Goal: Information Seeking & Learning: Learn about a topic

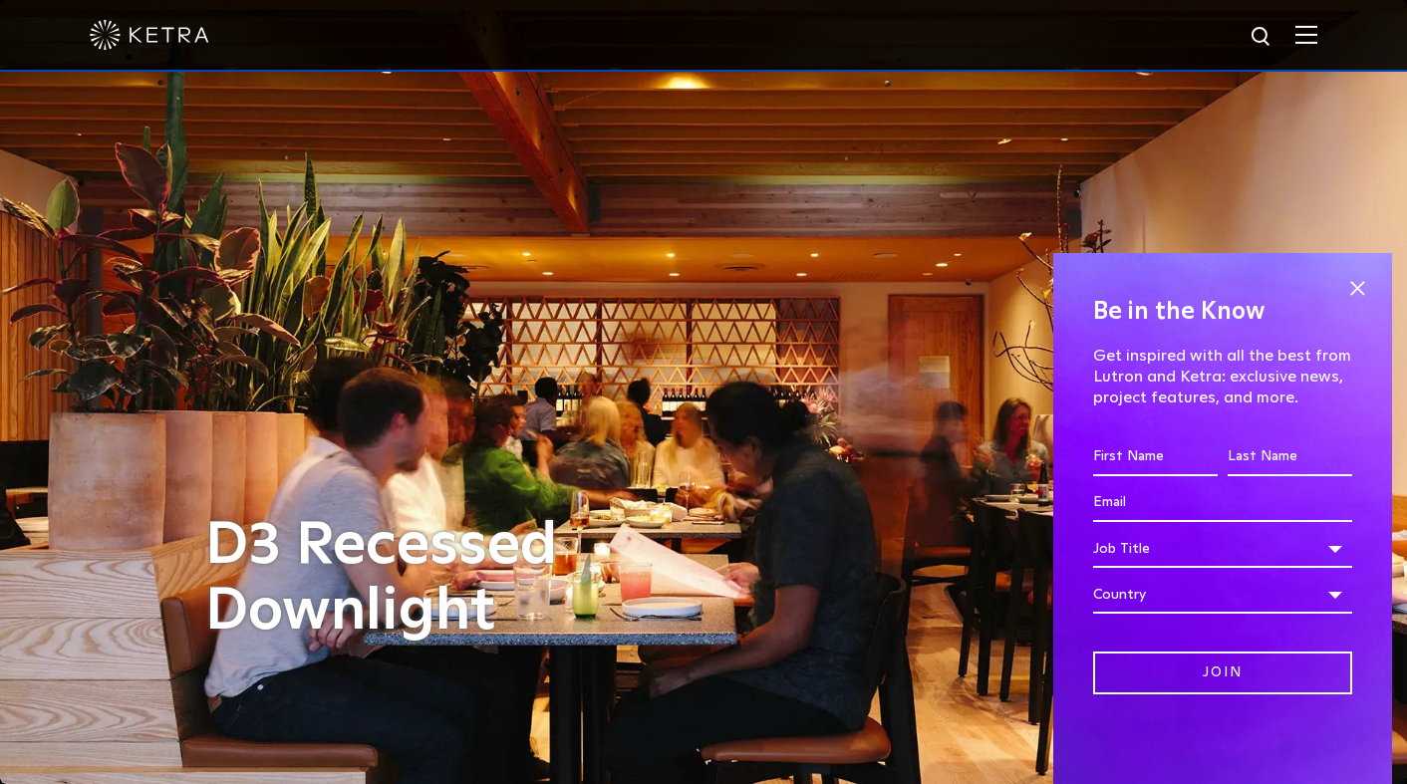
click at [1372, 277] on div "Be in the Know Get inspired with all the best from Lutron and [PERSON_NAME]: ex…" at bounding box center [1222, 518] width 339 height 531
click at [1302, 17] on div at bounding box center [704, 35] width 1228 height 70
click at [1305, 38] on img at bounding box center [1306, 34] width 22 height 19
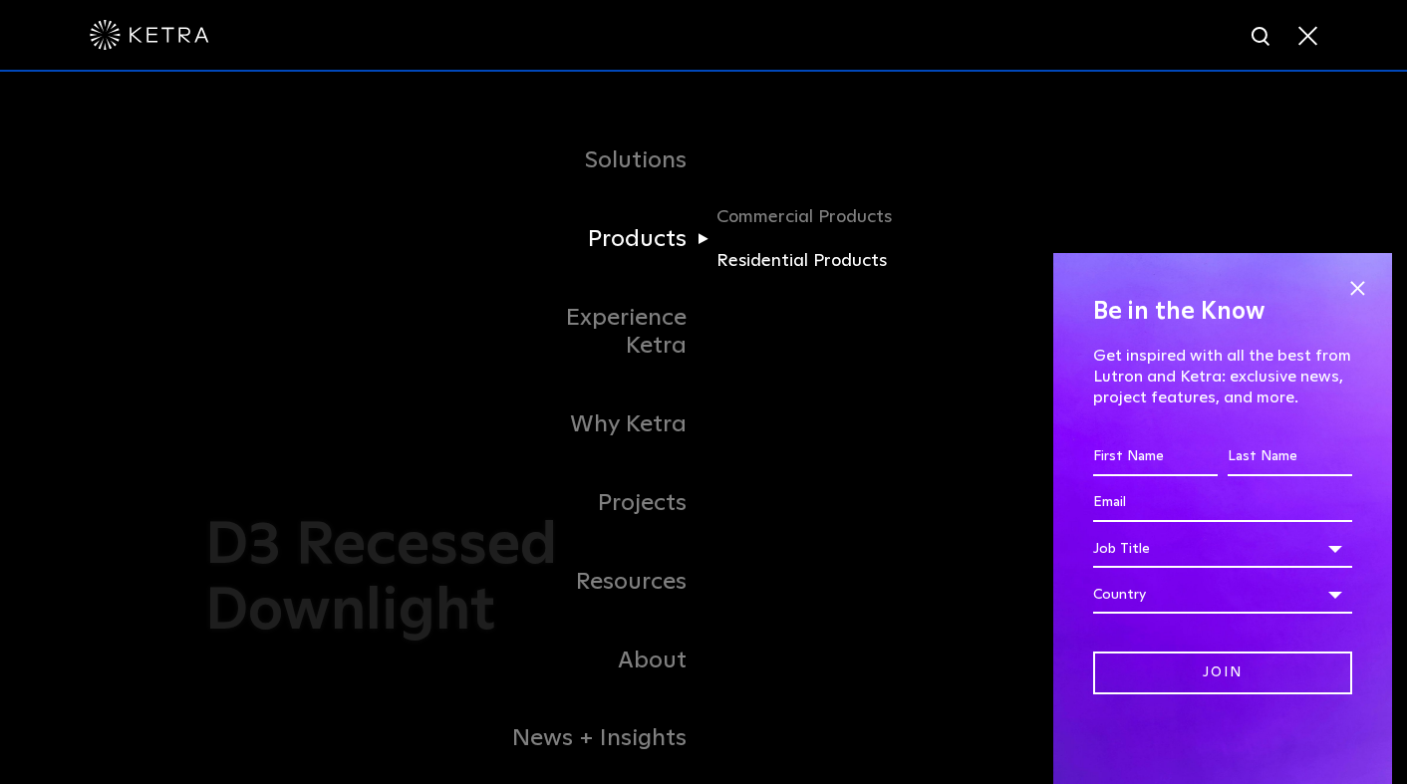
click at [781, 268] on link "Residential Products" at bounding box center [811, 261] width 191 height 29
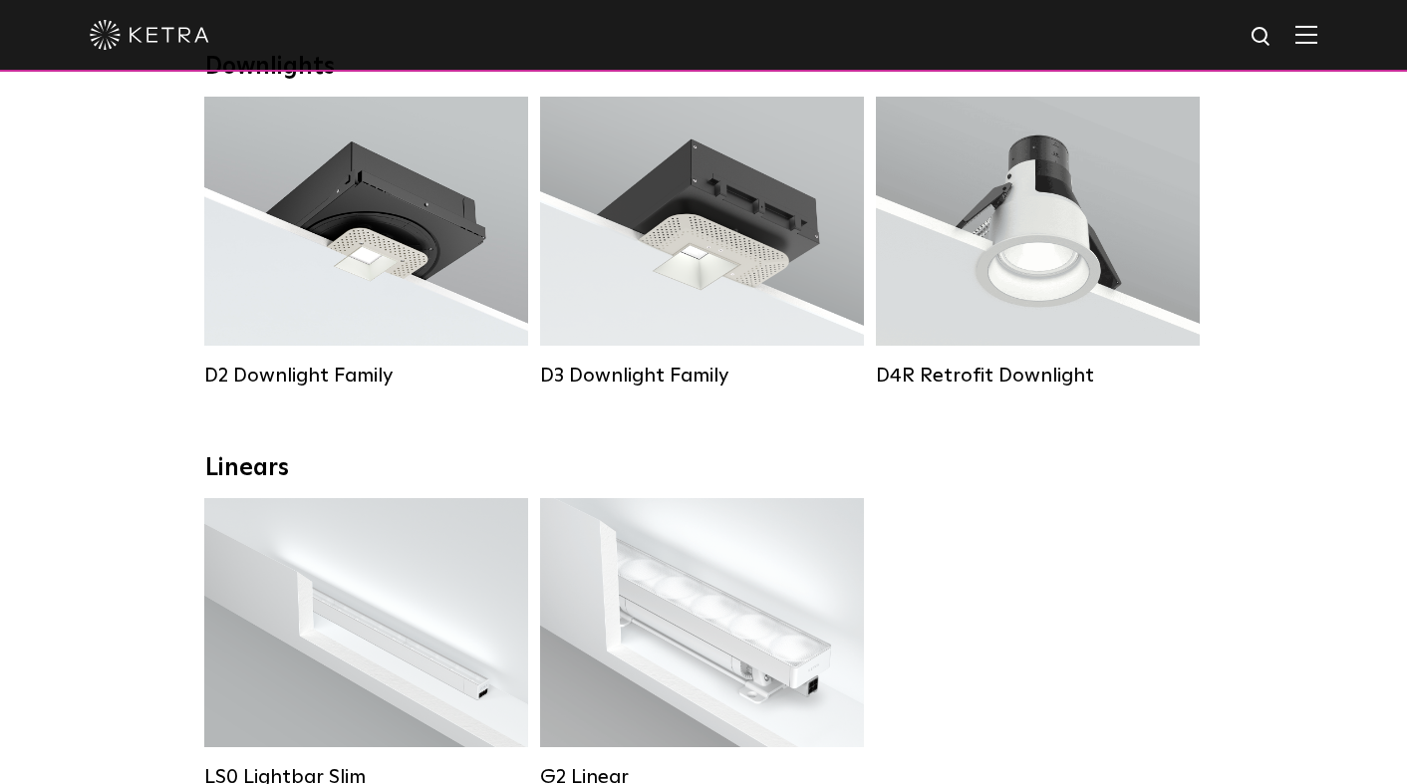
scroll to position [232, 0]
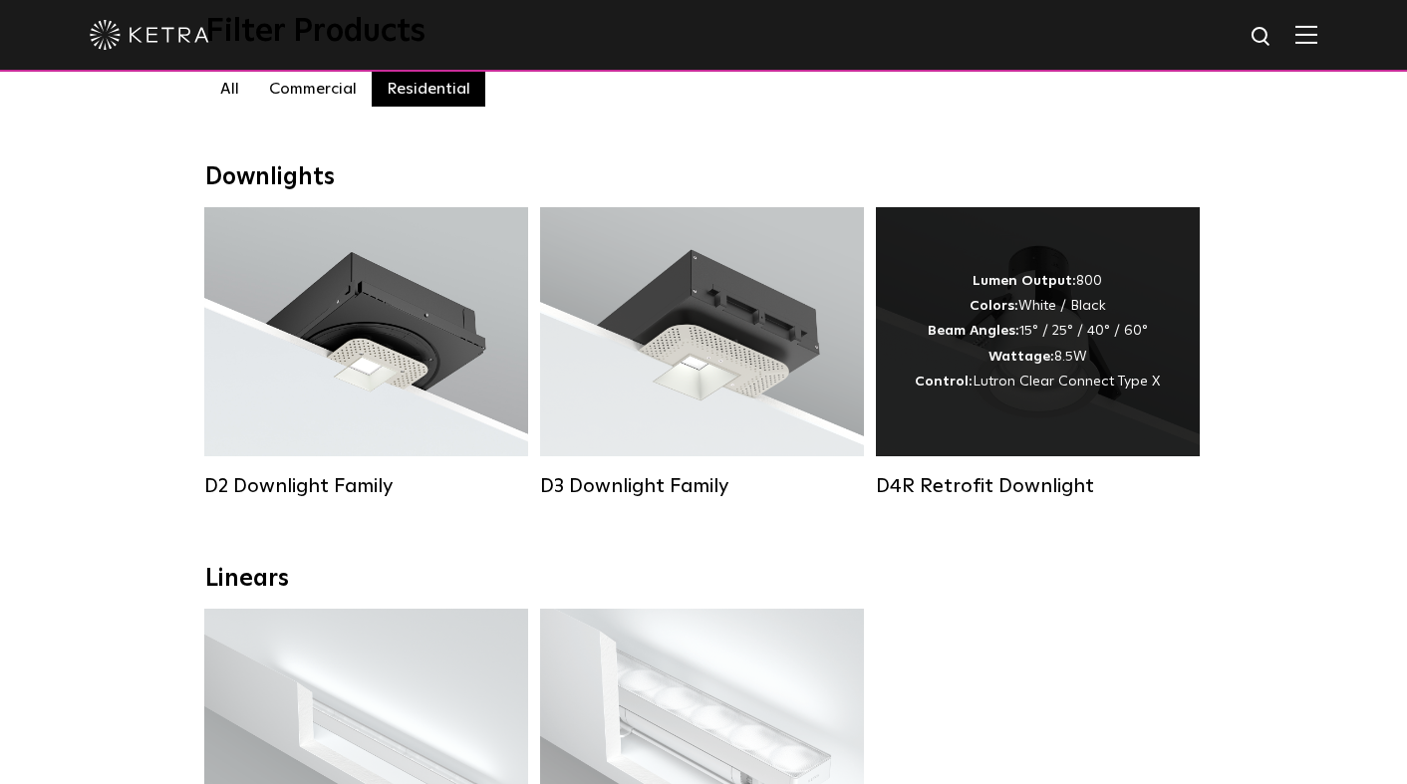
click at [1084, 356] on div "Lumen Output: 800 Colors: White / Black Beam Angles: 15° / 25° / 40° / 60° Watt…" at bounding box center [1037, 332] width 245 height 126
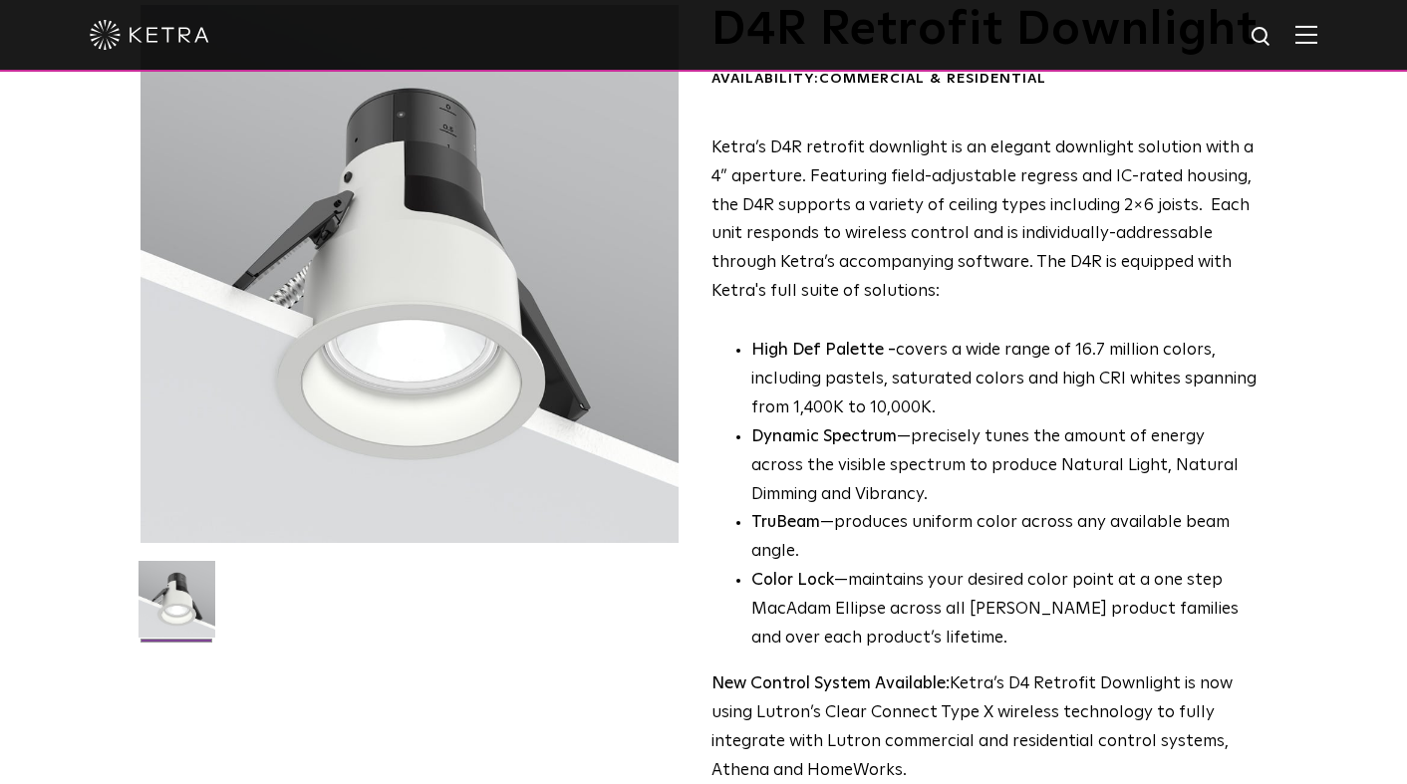
scroll to position [142, 0]
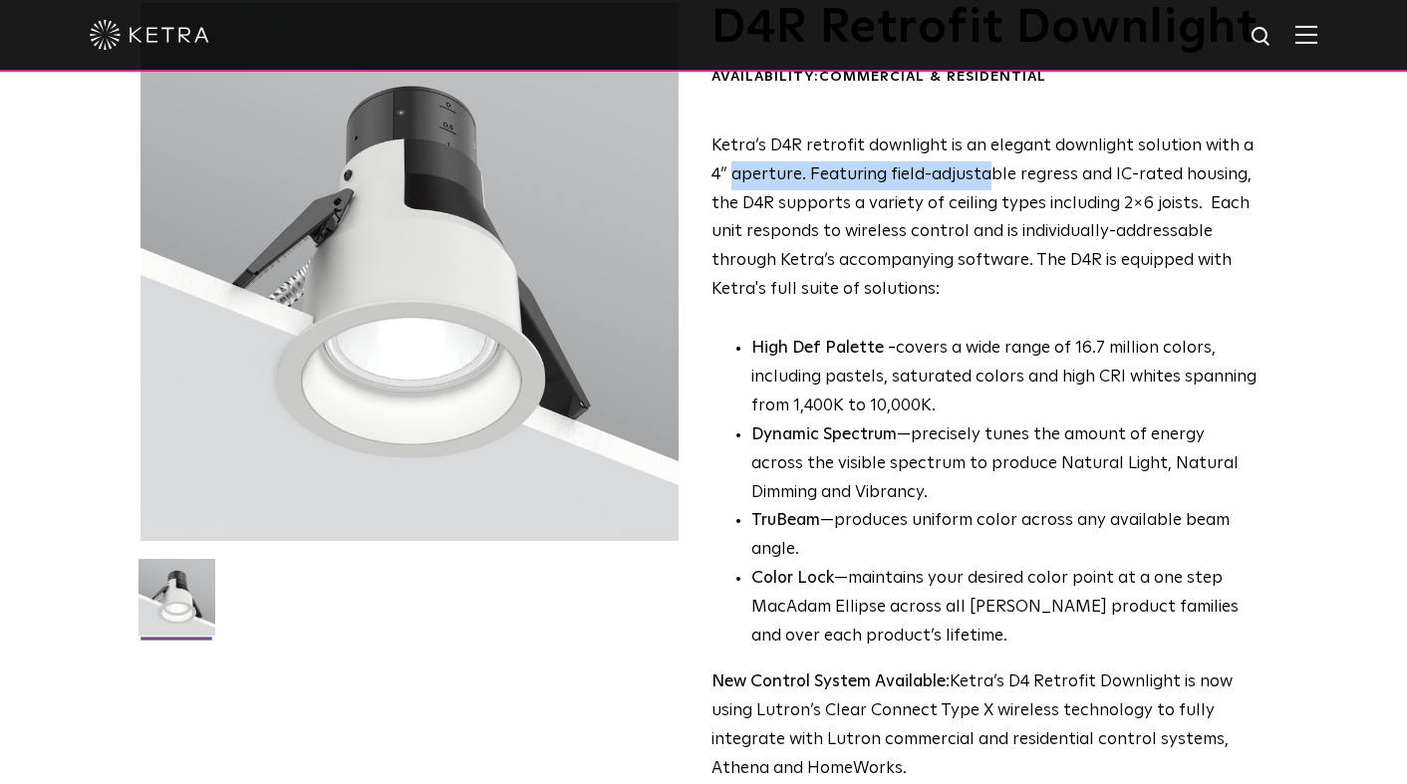
drag, startPoint x: 732, startPoint y: 230, endPoint x: 984, endPoint y: 231, distance: 252.1
click at [984, 231] on p "Ketra’s D4R retrofit downlight is an elegant downlight solution with a 4” apert…" at bounding box center [985, 219] width 549 height 172
click at [925, 421] on p "High Def Palette - covers a wide range of 16.7 million colors, including pastel…" at bounding box center [1005, 378] width 509 height 87
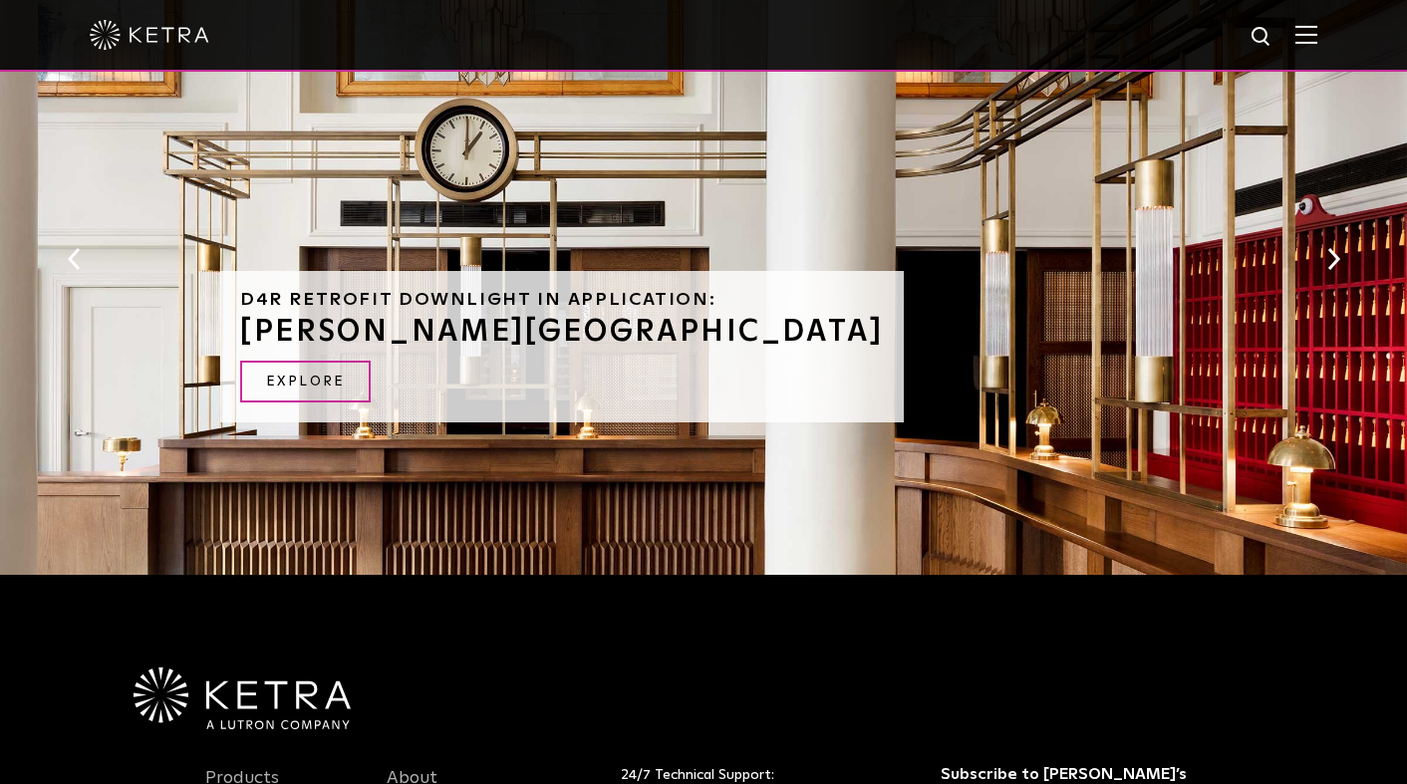
scroll to position [0, 0]
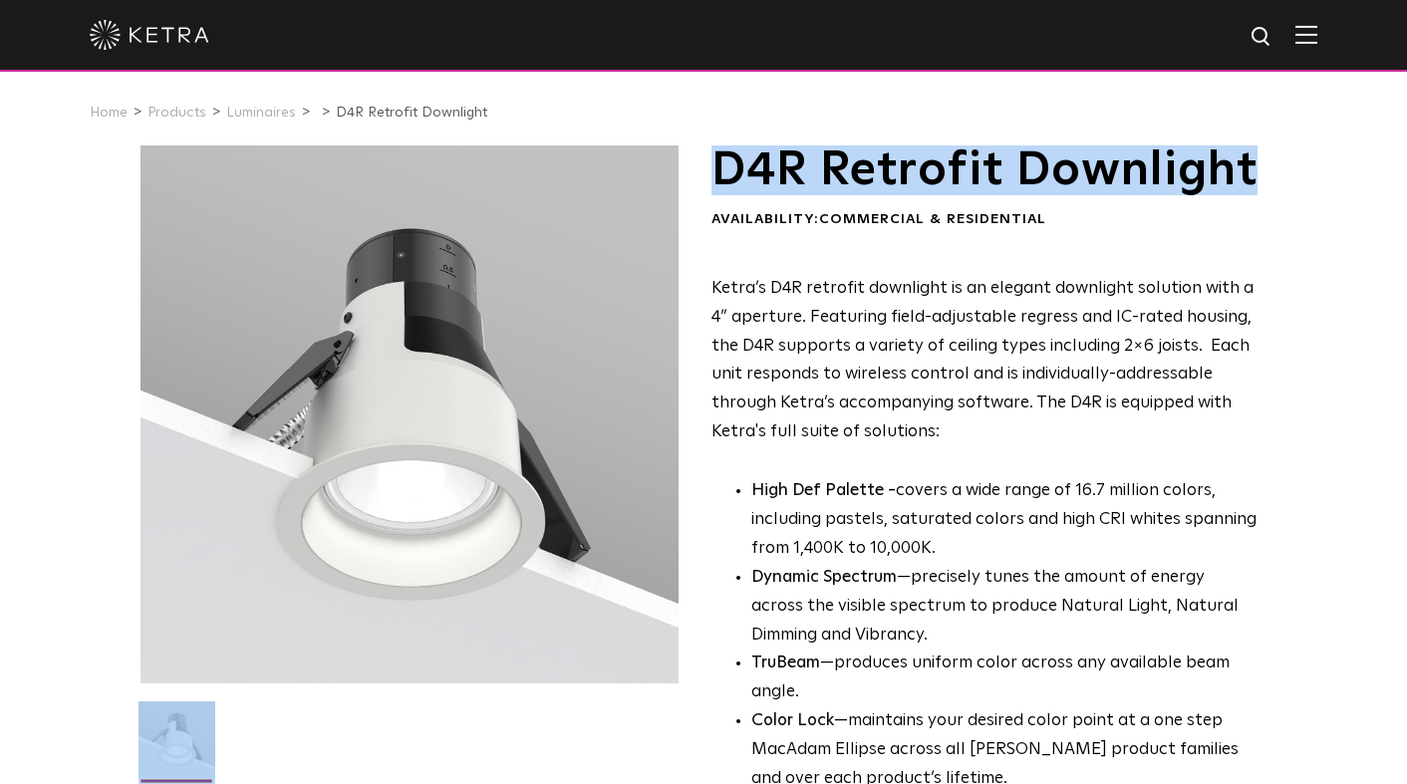
drag, startPoint x: 967, startPoint y: 232, endPoint x: 715, endPoint y: 130, distance: 272.2
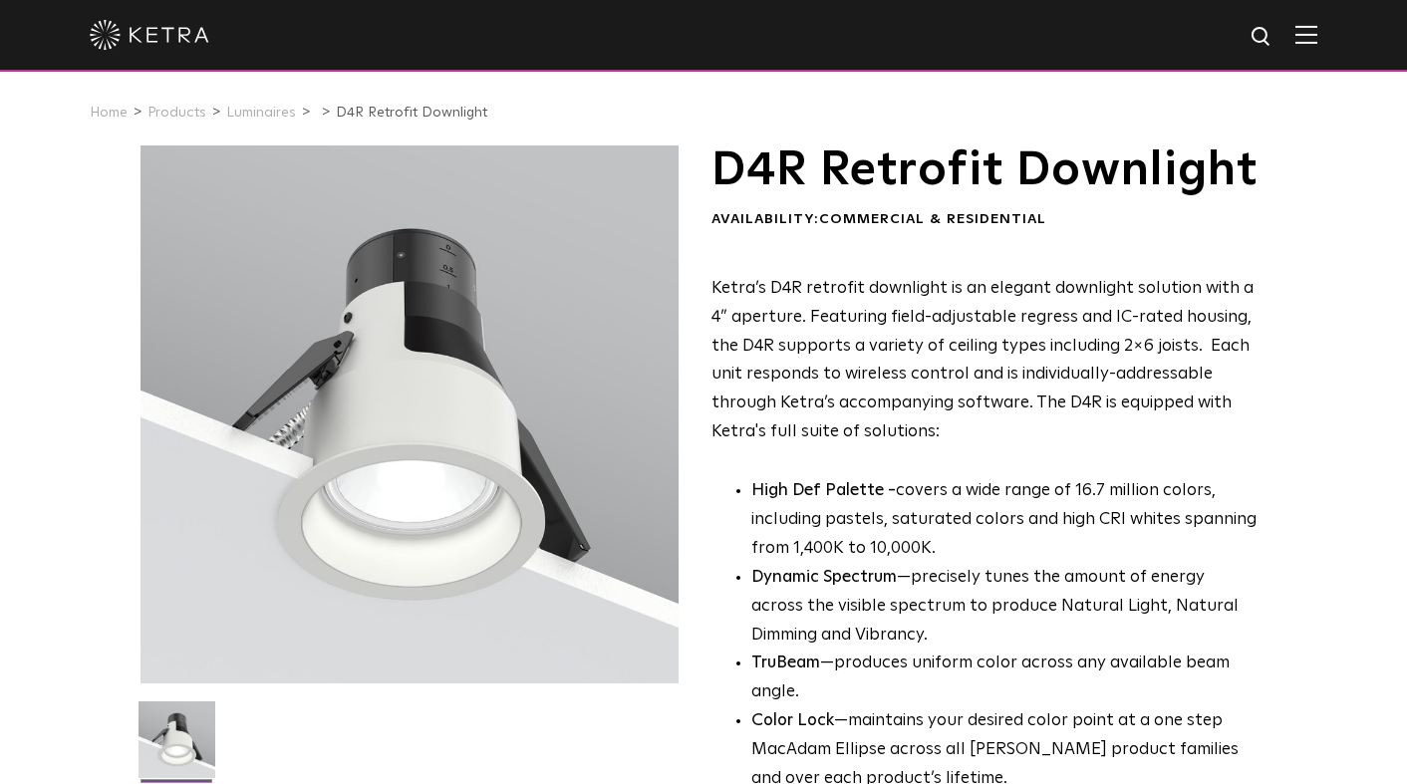
click at [733, 157] on h1 "D4R Retrofit Downlight" at bounding box center [985, 170] width 549 height 50
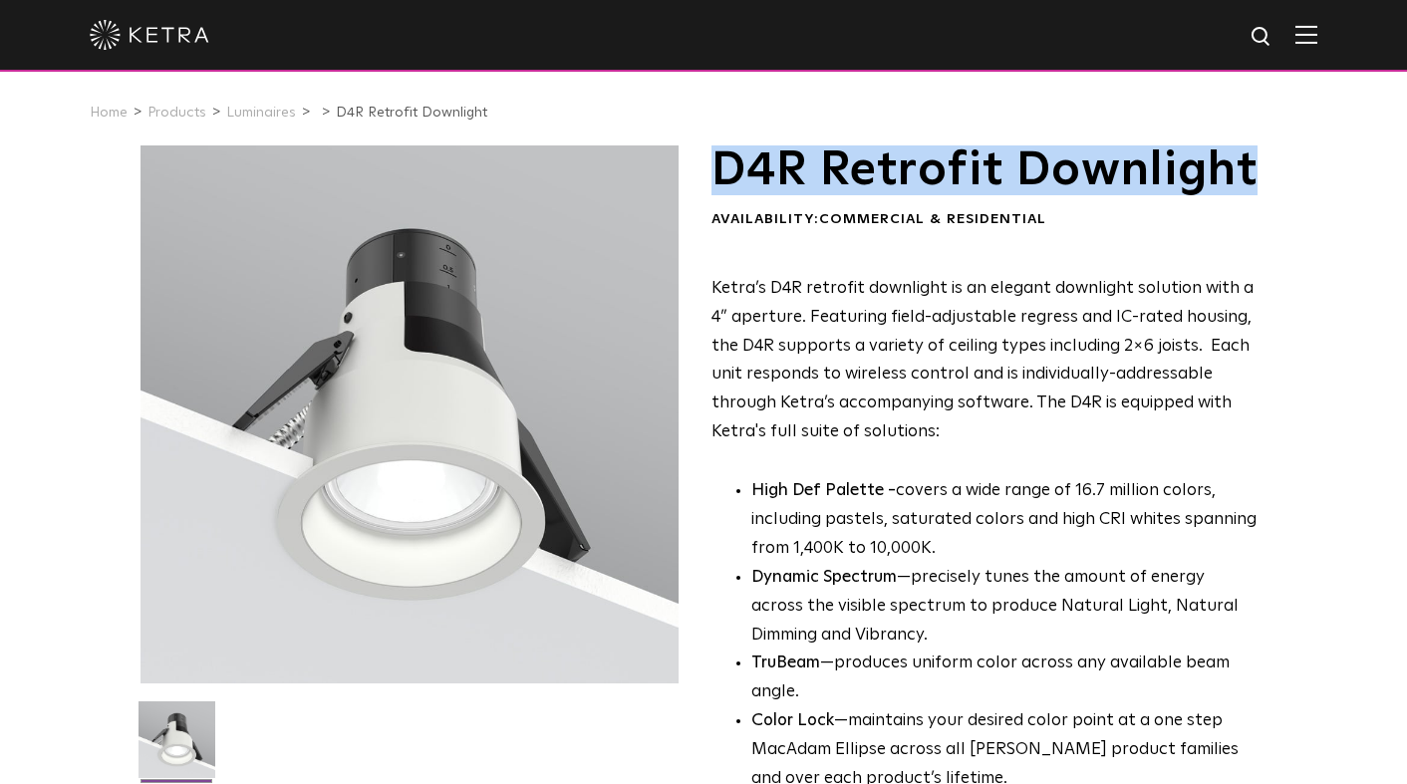
drag, startPoint x: 720, startPoint y: 164, endPoint x: 952, endPoint y: 204, distance: 234.6
click at [952, 195] on h1 "D4R Retrofit Downlight" at bounding box center [985, 170] width 549 height 50
copy h1 "D4R Retrofit Downlight"
